Goal: Complete application form

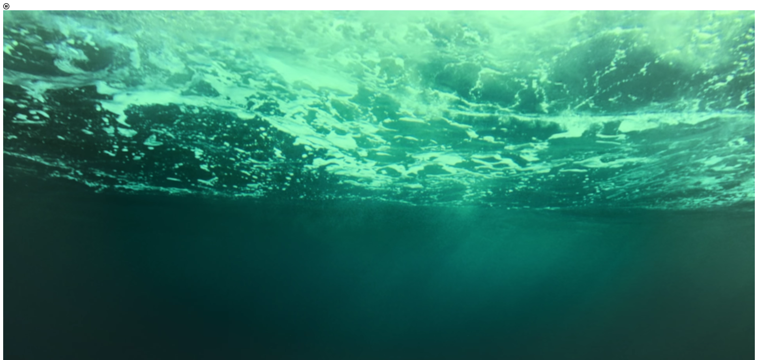
scroll to position [4, 36]
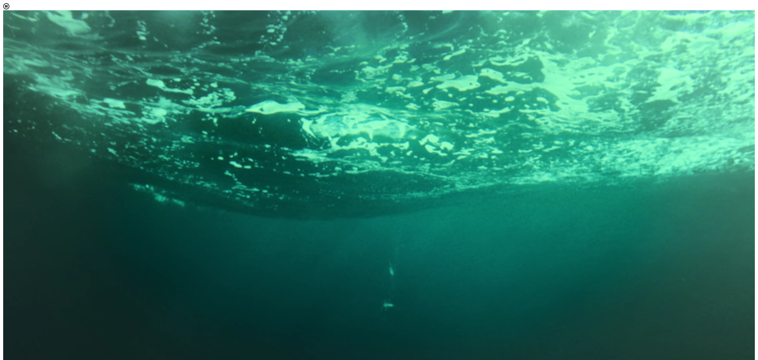
select select "[object Object]"
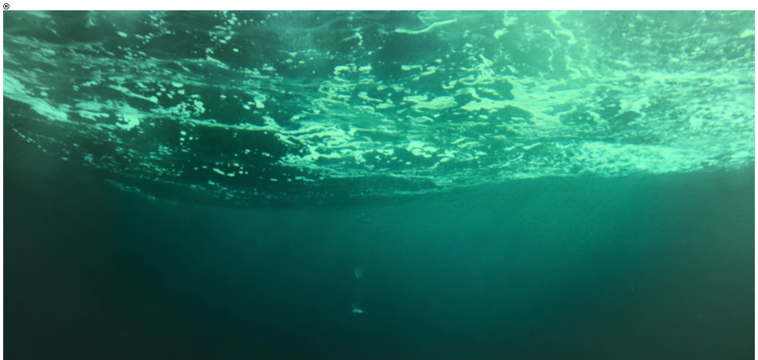
scroll to position [41, 0]
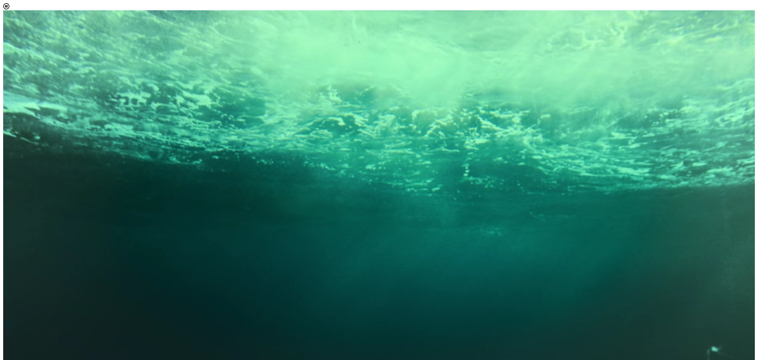
scroll to position [39, 0]
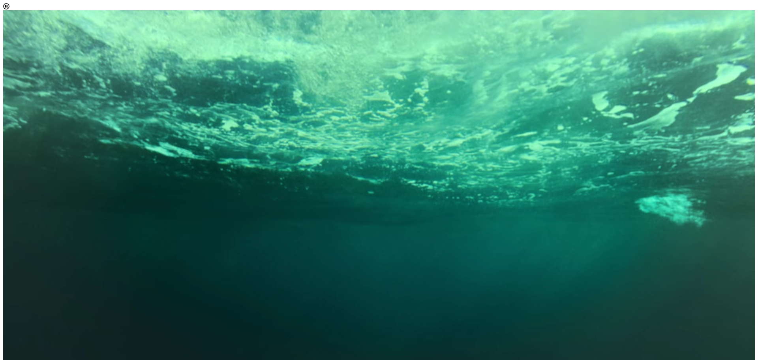
scroll to position [158, 0]
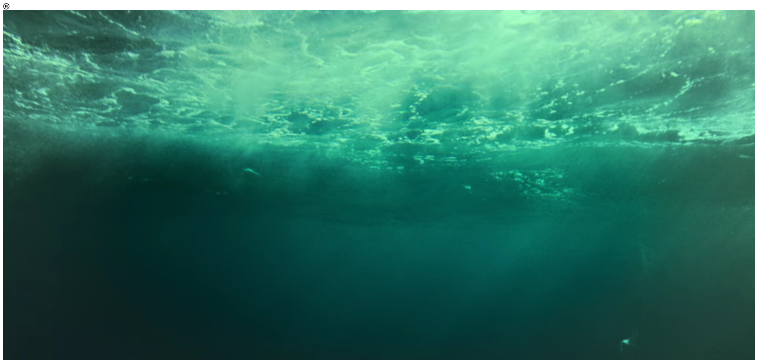
scroll to position [4, 36]
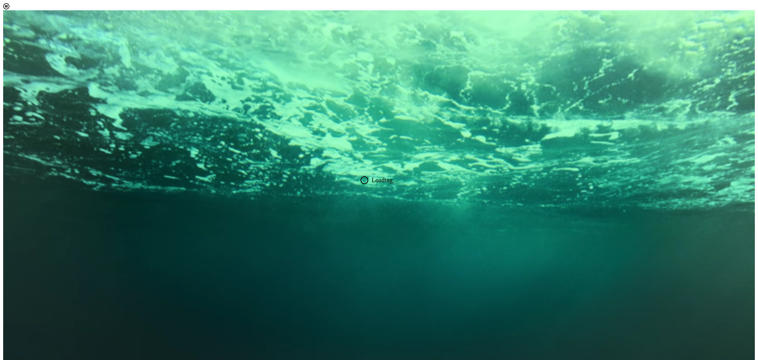
scroll to position [45, 0]
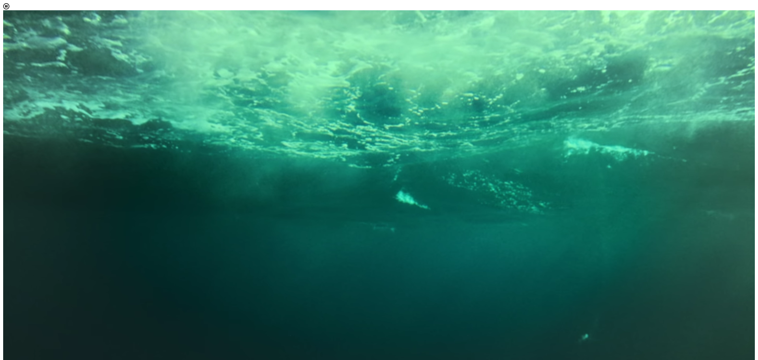
select select "[object Object]"
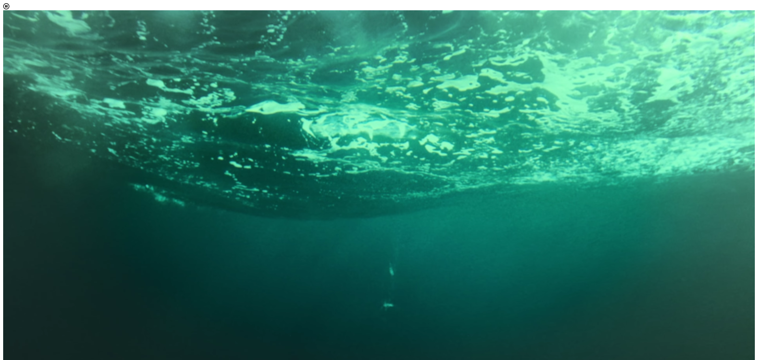
scroll to position [4, 36]
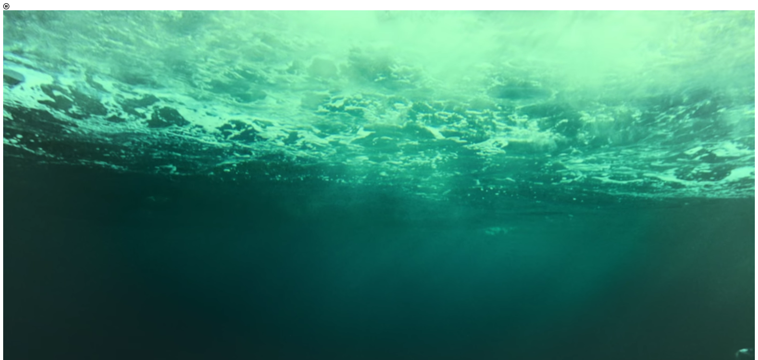
scroll to position [4, 0]
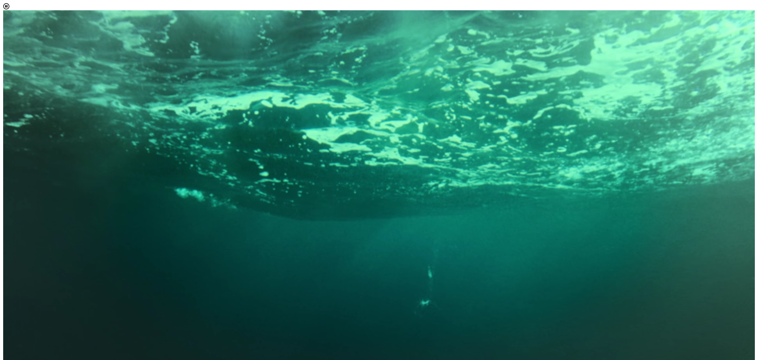
scroll to position [54, 0]
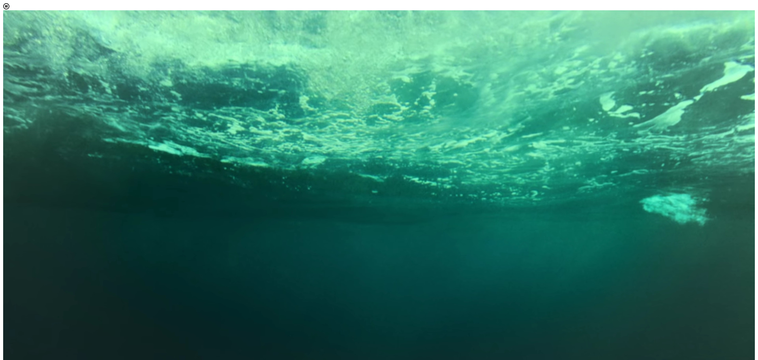
scroll to position [158, 0]
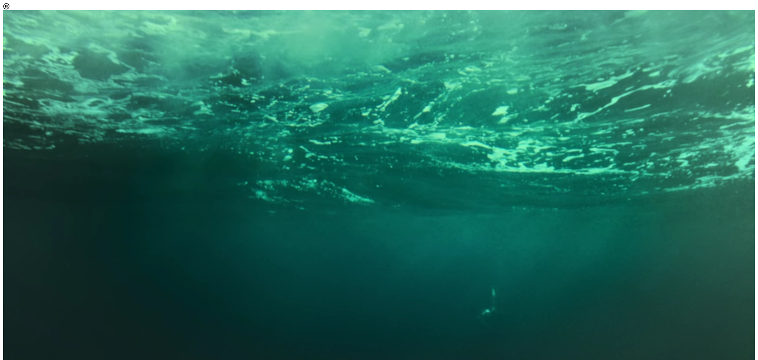
scroll to position [4, 36]
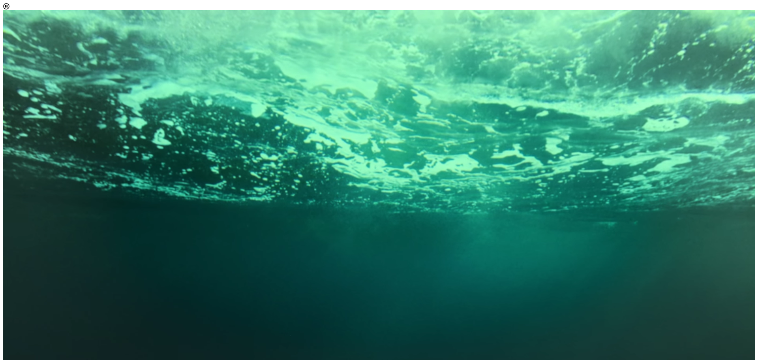
drag, startPoint x: 406, startPoint y: 269, endPoint x: 414, endPoint y: 270, distance: 8.4
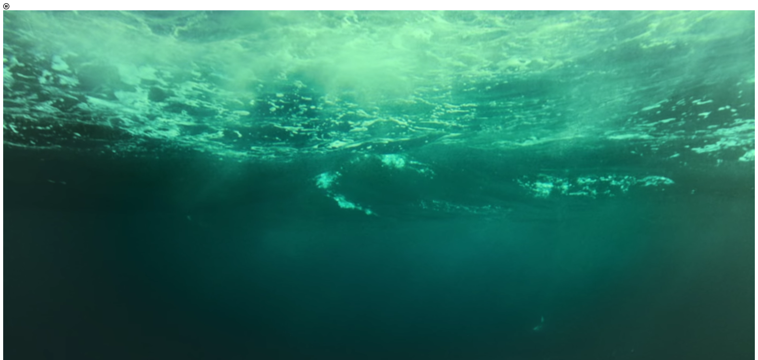
scroll to position [45, 0]
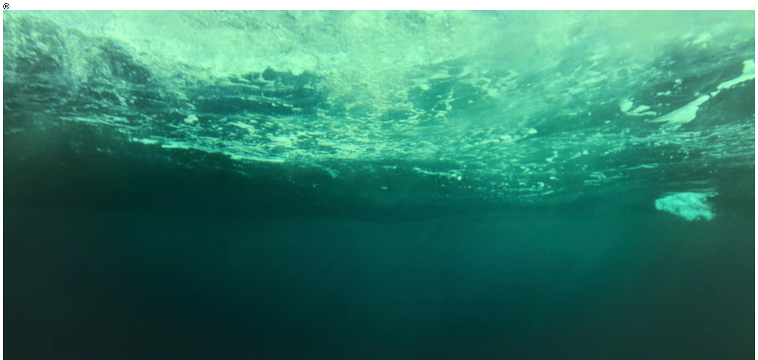
select select "[object Object]"
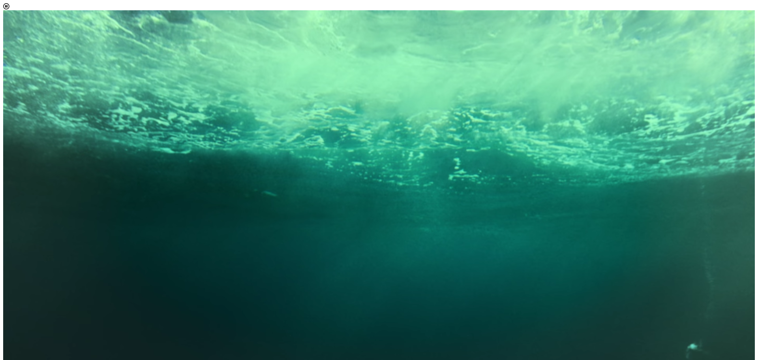
scroll to position [4, 36]
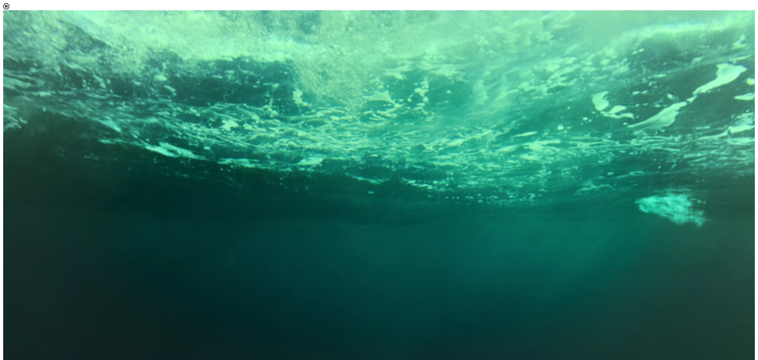
drag, startPoint x: 593, startPoint y: 274, endPoint x: 579, endPoint y: 287, distance: 19.0
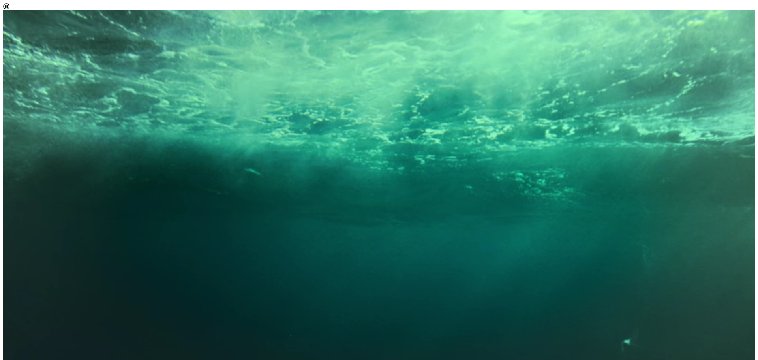
scroll to position [124, 0]
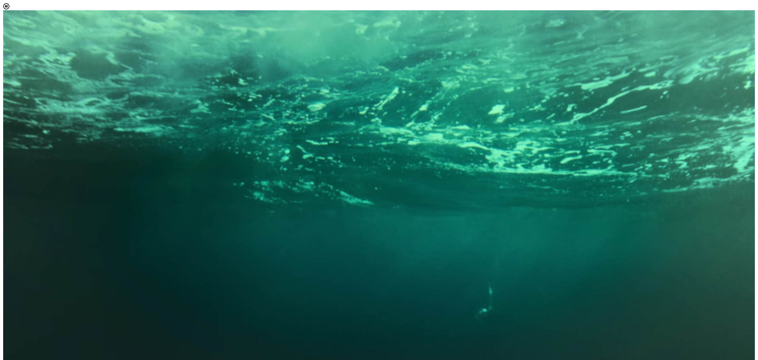
scroll to position [99, 0]
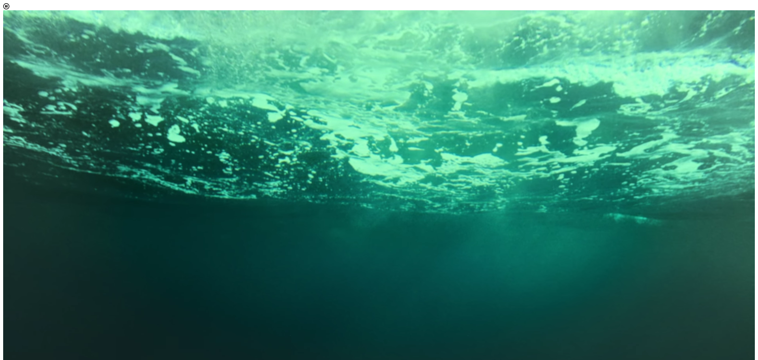
scroll to position [297, 0]
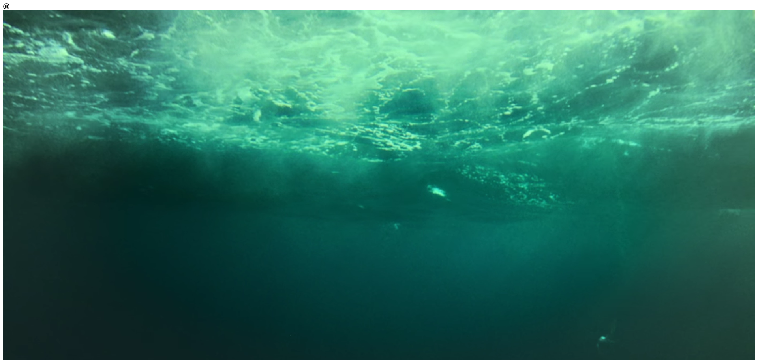
type input "[EMAIL_ADDRESS][DOMAIN_NAME]"
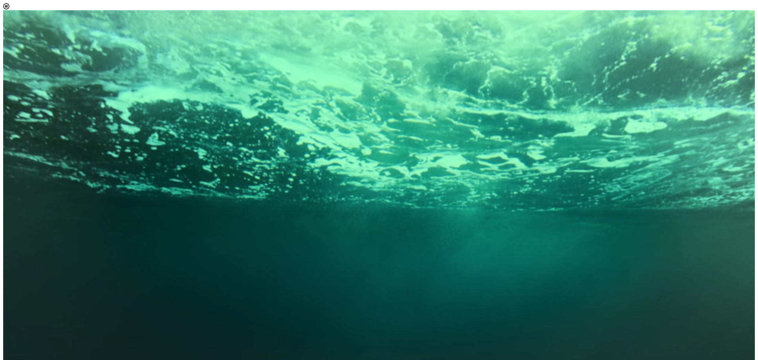
drag, startPoint x: 444, startPoint y: 277, endPoint x: 411, endPoint y: 277, distance: 32.8
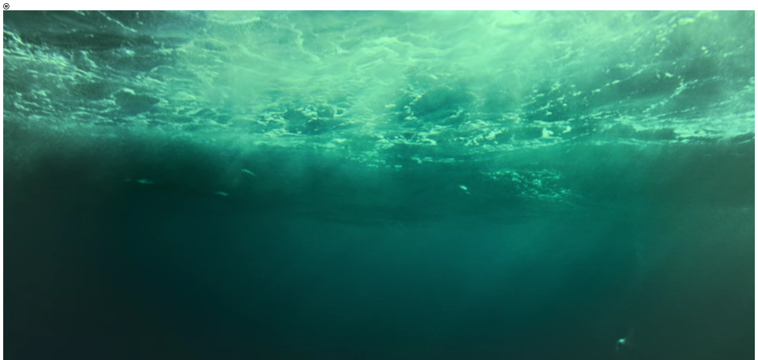
type input "g"
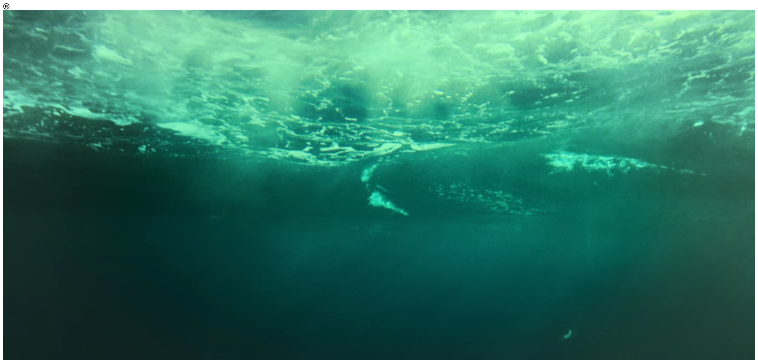
type input "g"
